Goal: Transaction & Acquisition: Download file/media

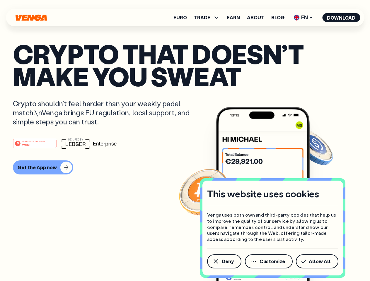
click at [185, 141] on div "#1 PRODUCT OF THE MONTH Web3" at bounding box center [185, 143] width 344 height 11
click at [224, 262] on span "Deny" at bounding box center [228, 261] width 12 height 5
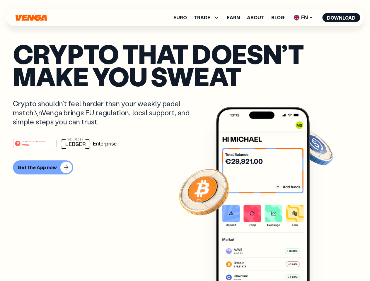
click at [269, 262] on img at bounding box center [263, 205] width 94 height 196
click at [318, 262] on article "Crypto that doesn’t make you sweat Crypto shouldn’t feel harder than your weekl…" at bounding box center [185, 152] width 344 height 220
click at [209, 18] on span "TRADE" at bounding box center [202, 17] width 16 height 5
click at [303, 18] on span "EN" at bounding box center [303, 17] width 24 height 9
click at [341, 18] on button "Download" at bounding box center [341, 17] width 38 height 9
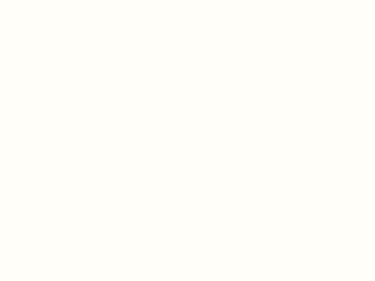
click at [42, 0] on html "This website uses cookies Venga uses both own and third-party cookies that help…" at bounding box center [187, 0] width 375 height 0
click at [36, 0] on html "This website uses cookies Venga uses both own and third-party cookies that help…" at bounding box center [187, 0] width 375 height 0
